Goal: Task Accomplishment & Management: Manage account settings

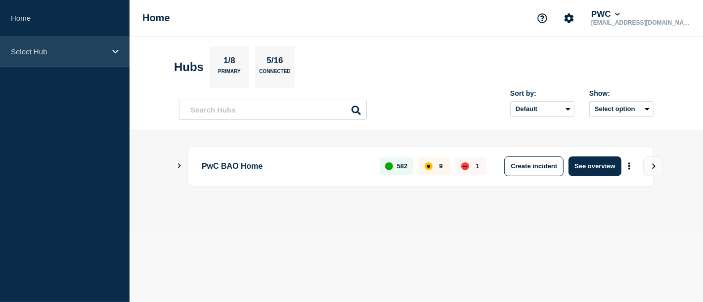
click at [118, 56] on div "Select Hub" at bounding box center [64, 52] width 129 height 30
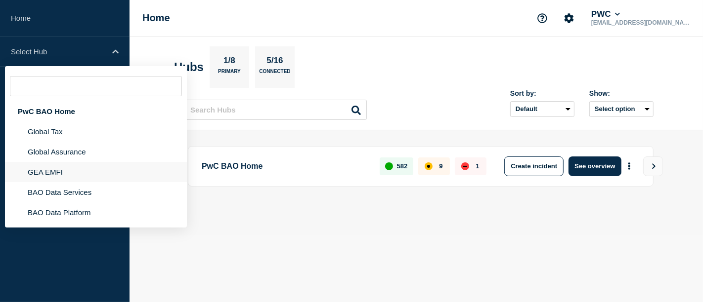
click at [58, 180] on li "GEA EMFI" at bounding box center [96, 172] width 182 height 20
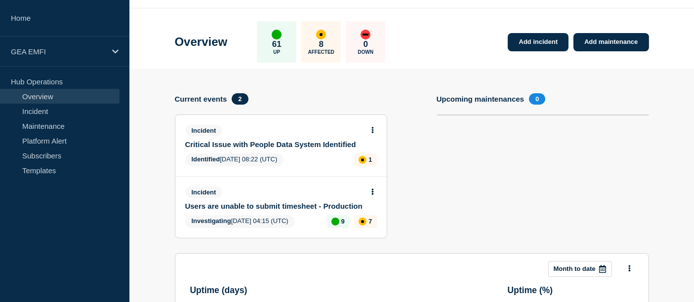
scroll to position [28, 0]
click at [374, 194] on button at bounding box center [373, 192] width 8 height 8
click at [373, 225] on link "Update incident" at bounding box center [373, 229] width 48 height 8
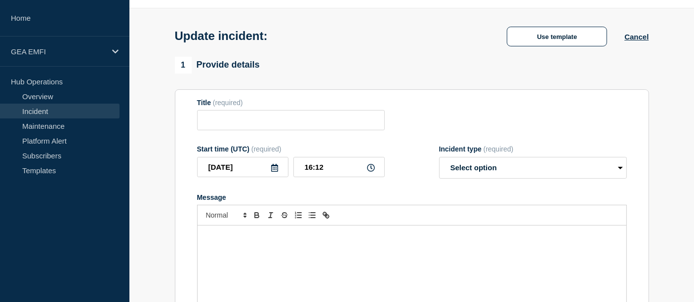
type input "Users are unable to submit timesheet - Production"
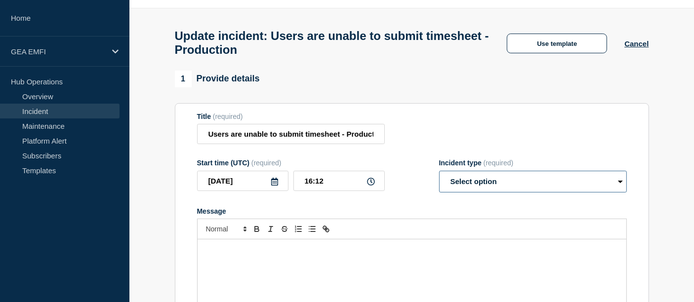
click at [453, 191] on select "Select option Investigating Identified Monitoring Resolved" at bounding box center [533, 182] width 188 height 22
select select "identified"
click at [439, 176] on select "Select option Investigating Identified Monitoring Resolved" at bounding box center [533, 182] width 188 height 22
click at [400, 255] on p "Message" at bounding box center [412, 250] width 414 height 9
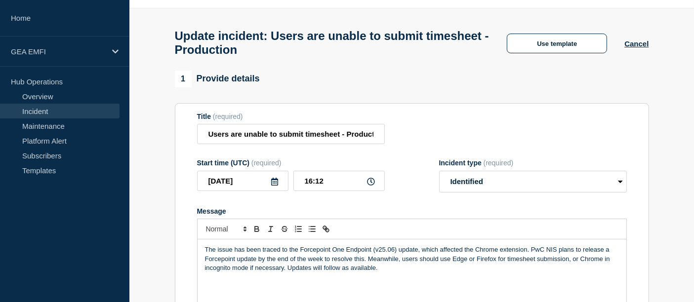
click at [282, 257] on p "The issue has been traced to the Forcepoint One Endpoint (v25.06) update, which…" at bounding box center [412, 259] width 414 height 27
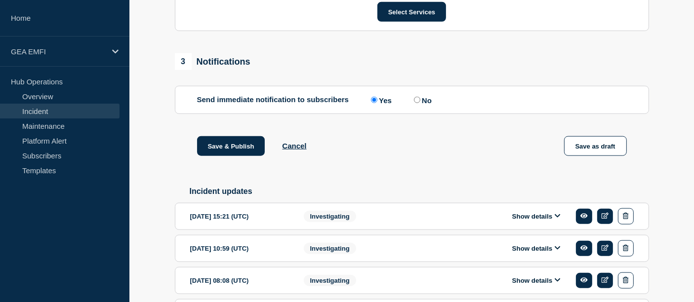
scroll to position [1012, 0]
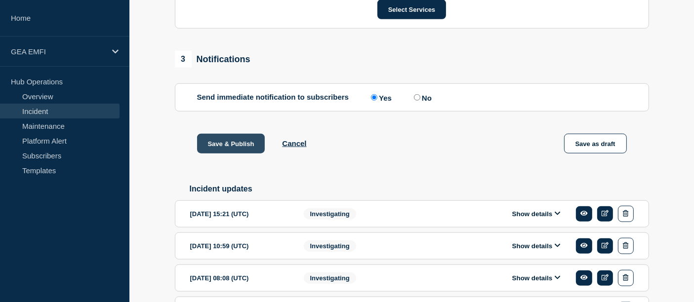
click at [236, 150] on button "Save & Publish" at bounding box center [231, 144] width 68 height 20
